Goal: Task Accomplishment & Management: Use online tool/utility

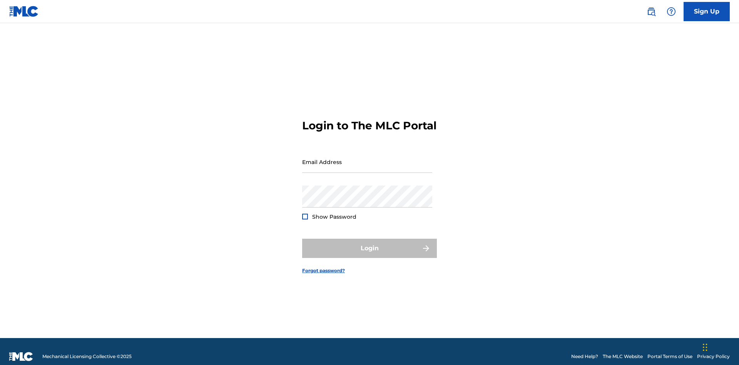
scroll to position [10, 0]
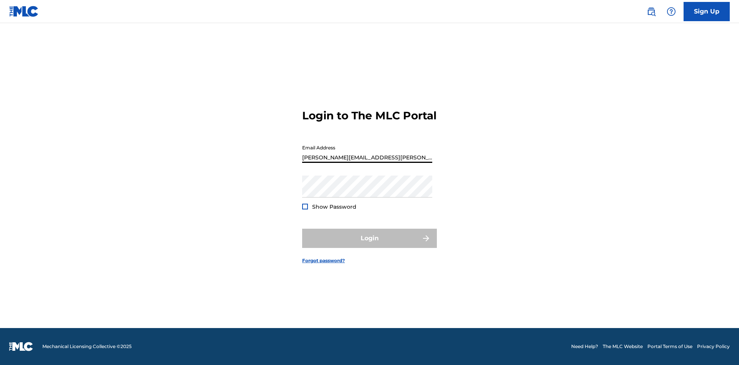
scroll to position [10, 0]
type input "[PERSON_NAME][EMAIL_ADDRESS][PERSON_NAME][DOMAIN_NAME]"
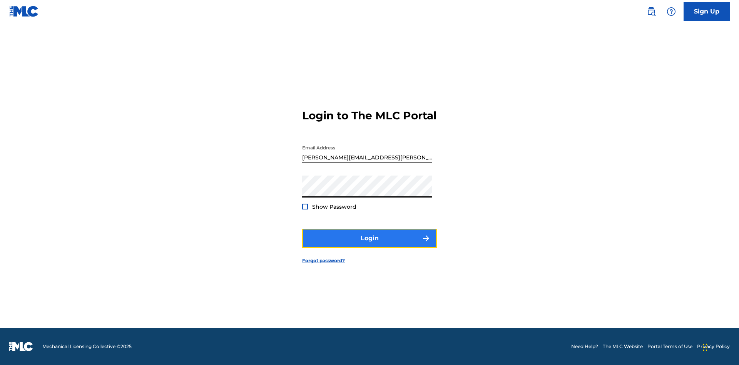
click at [370, 245] on button "Login" at bounding box center [369, 238] width 135 height 19
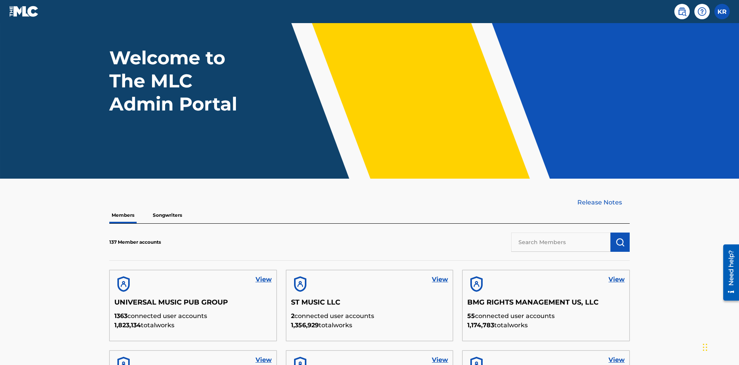
click at [561, 233] on input "text" at bounding box center [560, 242] width 99 height 19
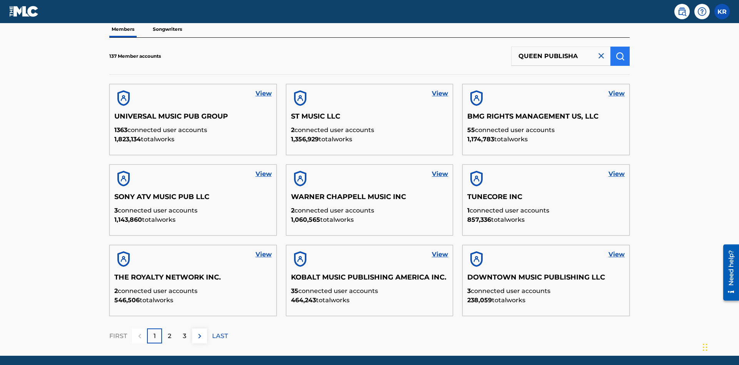
type input "QUEEN PUBLISHA"
click at [620, 52] on img "submit" at bounding box center [620, 56] width 9 height 9
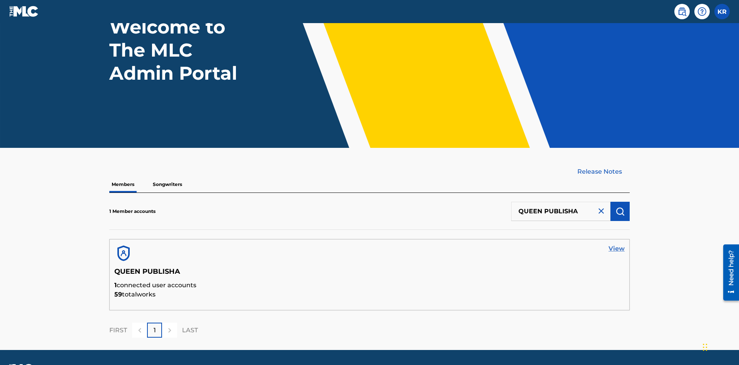
click at [617, 244] on link "View" at bounding box center [617, 248] width 16 height 9
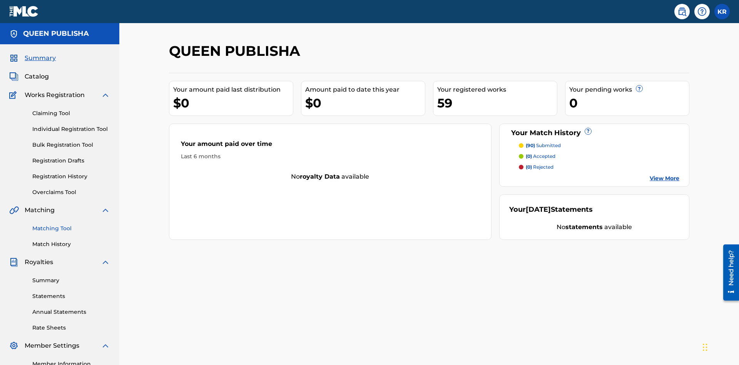
click at [71, 224] on link "Matching Tool" at bounding box center [71, 228] width 78 height 8
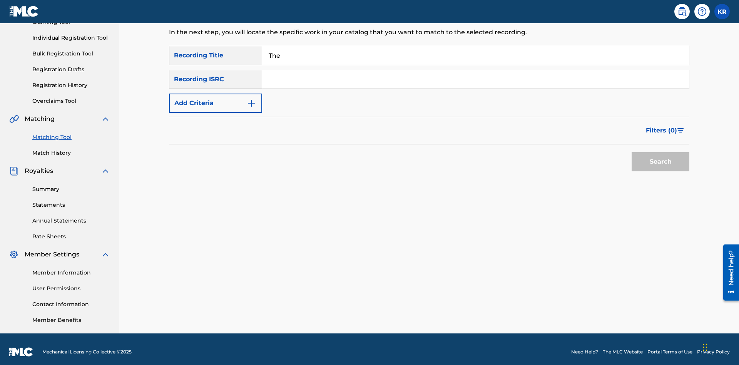
type input "The"
click at [661, 156] on button "Search" at bounding box center [661, 161] width 58 height 19
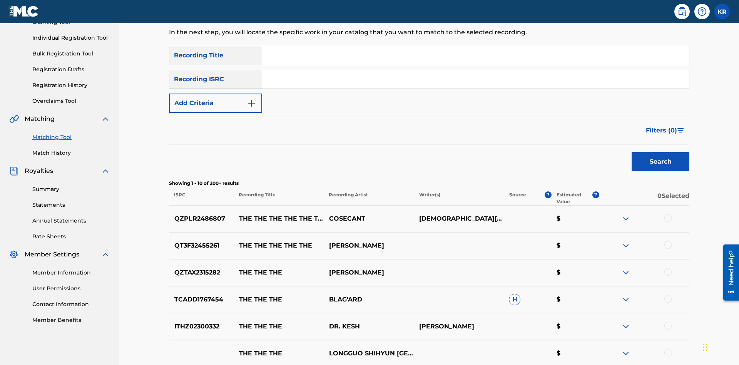
click at [476, 70] on input "Search Form" at bounding box center [475, 79] width 427 height 18
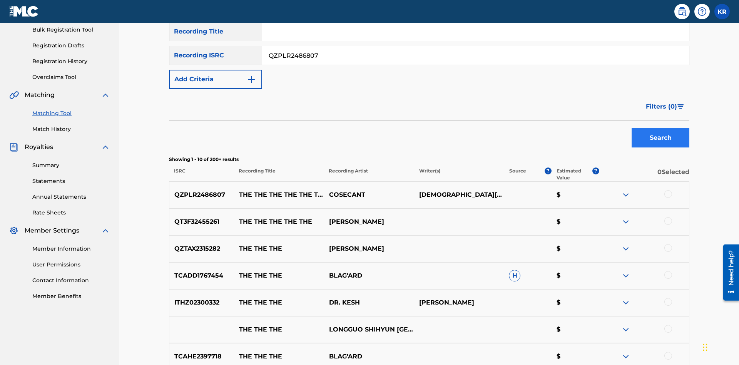
type input "QZPLR2486807"
click at [661, 128] on button "Search" at bounding box center [661, 137] width 58 height 19
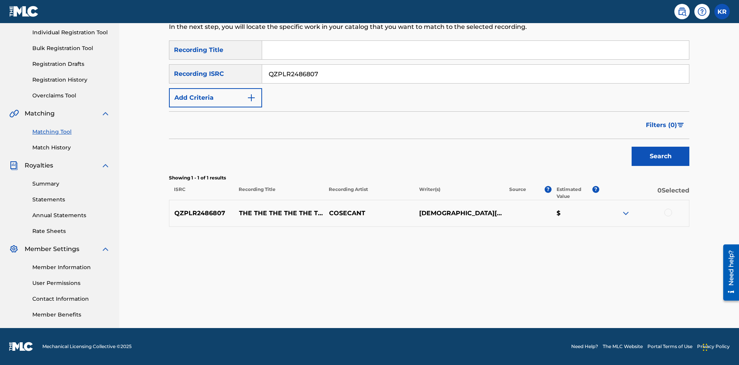
click at [668, 213] on div at bounding box center [669, 213] width 8 height 8
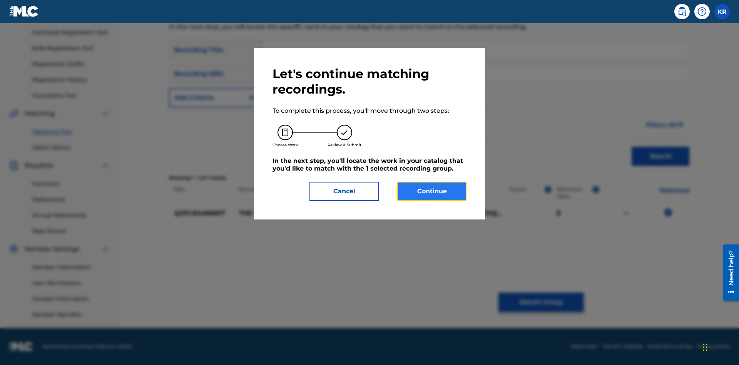
click at [432, 191] on button "Continue" at bounding box center [431, 191] width 69 height 19
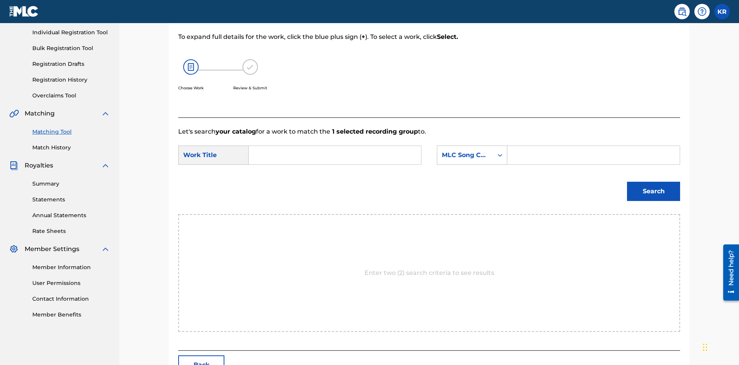
click at [335, 146] on input "Search Form" at bounding box center [334, 155] width 159 height 18
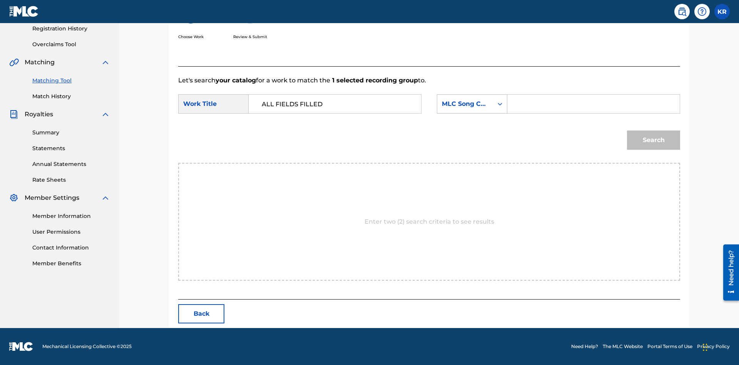
type input "ALL FIELDS FILLED"
click at [593, 104] on input "Search Form" at bounding box center [593, 104] width 159 height 18
type input "FE4B37"
click at [654, 140] on button "Search" at bounding box center [653, 140] width 53 height 19
